Goal: Entertainment & Leisure: Consume media (video, audio)

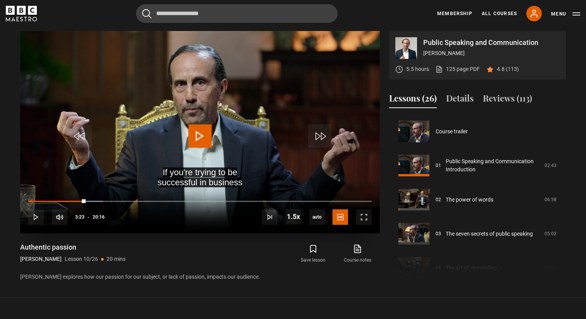
scroll to position [307, 0]
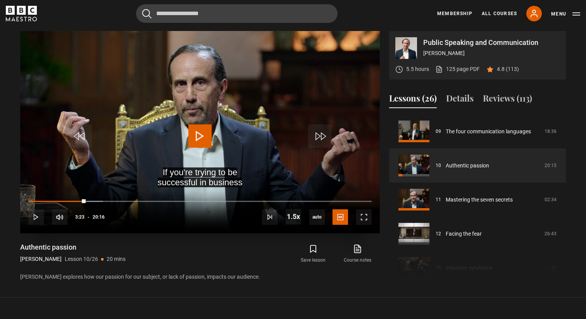
click at [204, 137] on span "Video Player" at bounding box center [199, 135] width 23 height 23
click at [202, 142] on span "Video Player" at bounding box center [199, 135] width 23 height 23
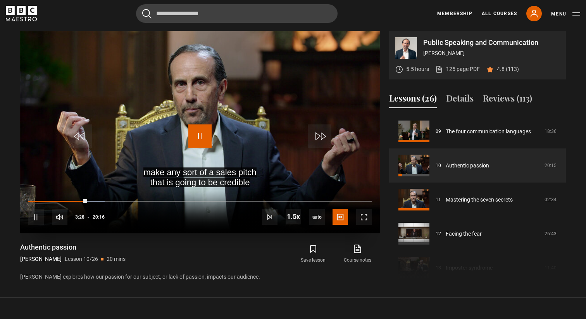
click at [202, 142] on span "Video Player" at bounding box center [199, 135] width 23 height 23
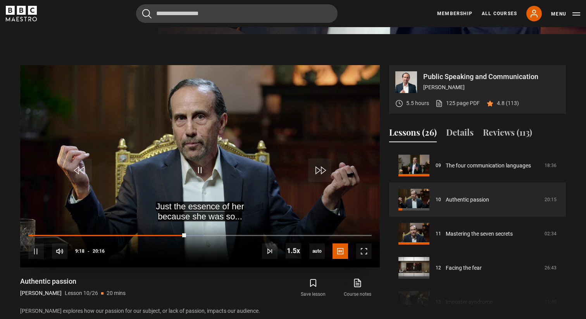
scroll to position [296, 0]
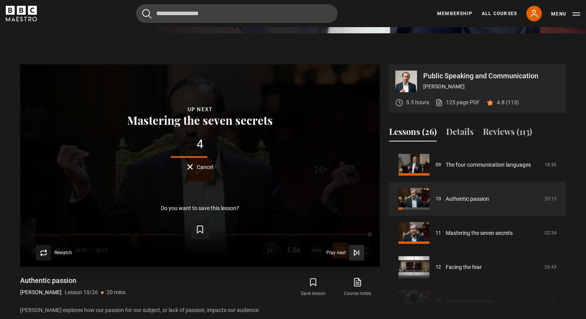
click at [356, 254] on icon "Video Player" at bounding box center [355, 252] width 3 height 5
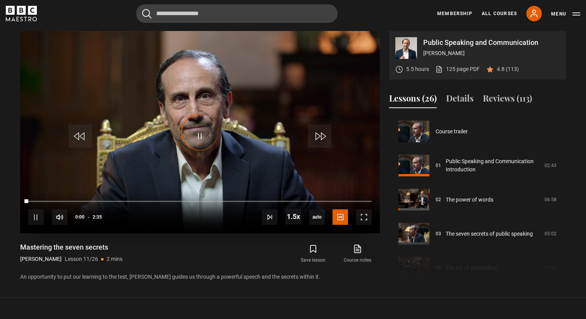
scroll to position [341, 0]
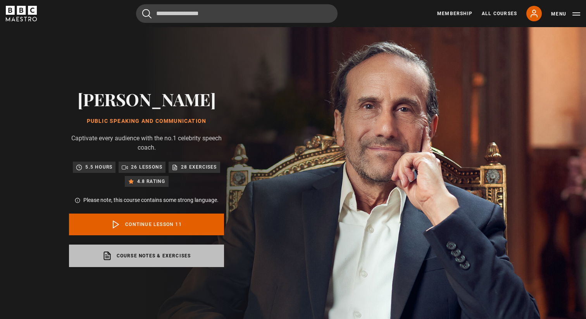
scroll to position [341, 0]
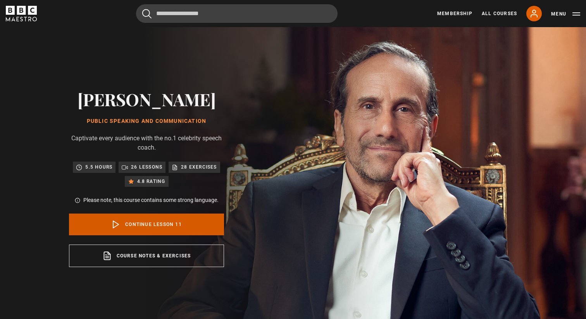
click at [116, 223] on icon at bounding box center [115, 224] width 9 height 9
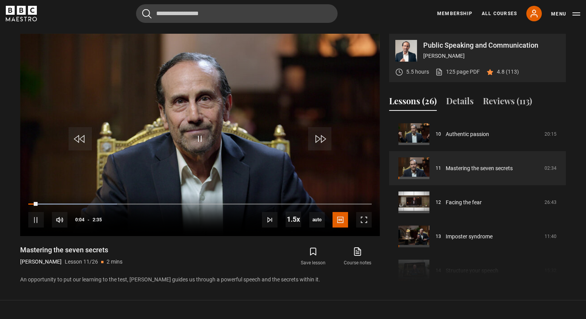
scroll to position [329, 0]
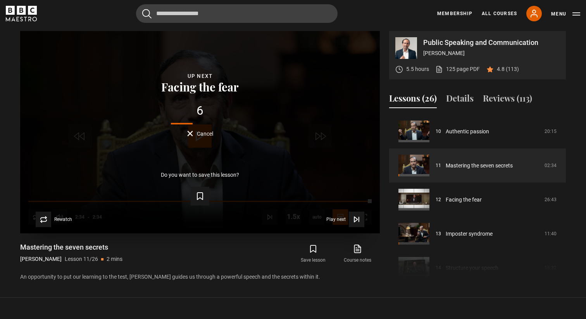
click at [201, 134] on span "Cancel" at bounding box center [205, 133] width 16 height 5
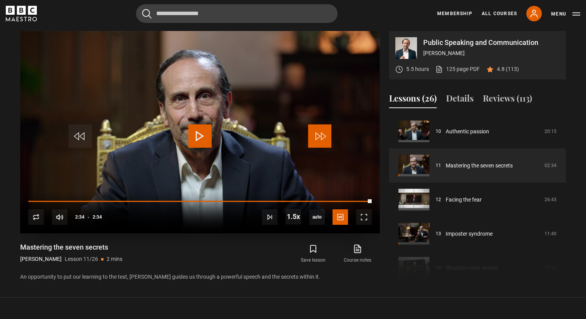
click at [316, 139] on span "Video Player" at bounding box center [319, 135] width 23 height 23
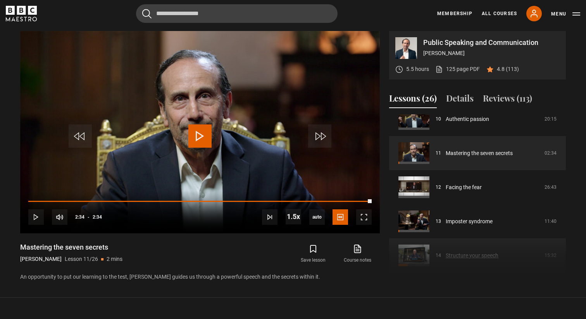
scroll to position [353, 0]
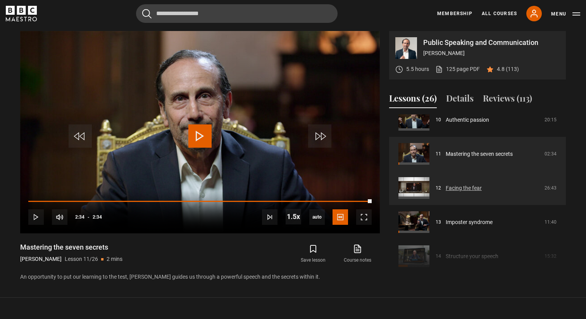
click at [464, 188] on link "Facing the fear" at bounding box center [464, 188] width 36 height 8
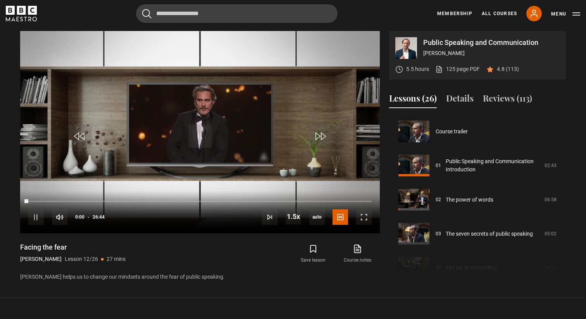
scroll to position [375, 0]
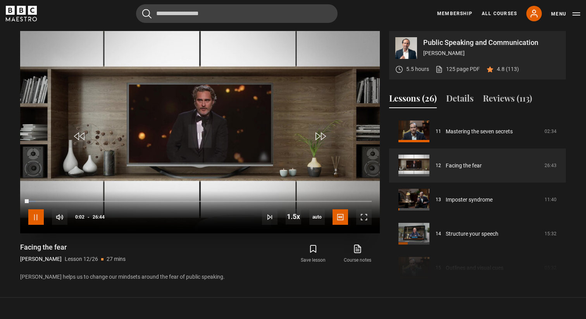
click at [36, 218] on span "Video Player" at bounding box center [36, 217] width 16 height 16
